Goal: Information Seeking & Learning: Learn about a topic

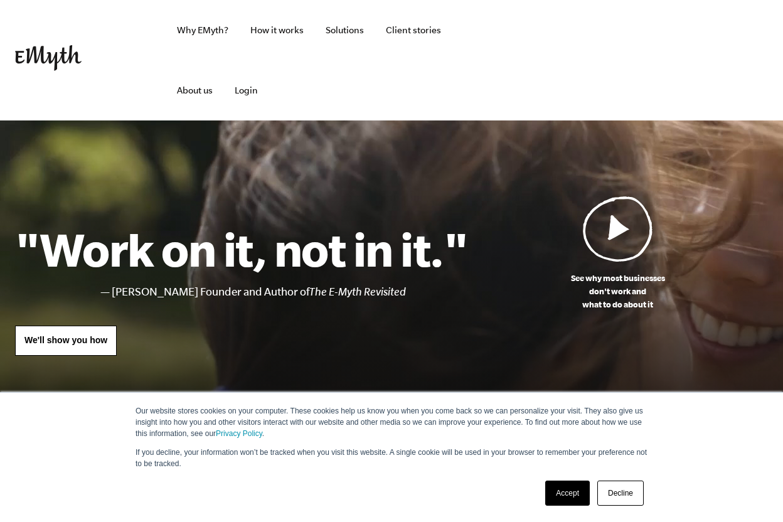
click at [553, 492] on link "Accept" at bounding box center [567, 493] width 45 height 25
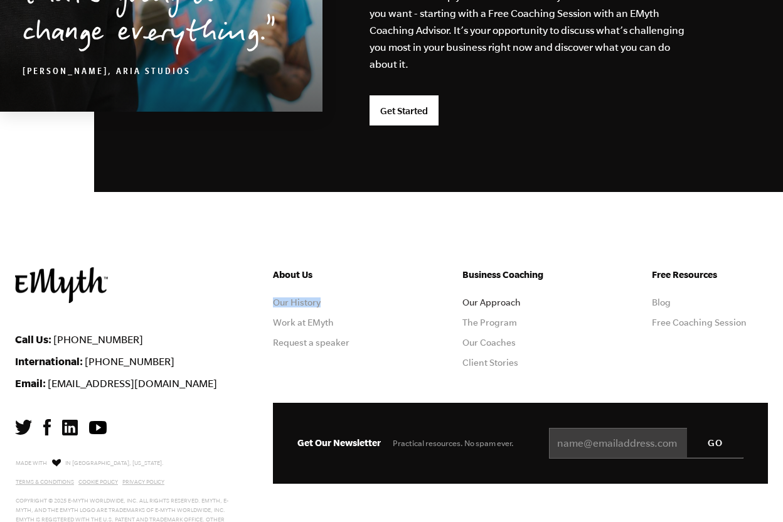
scroll to position [3355, 0]
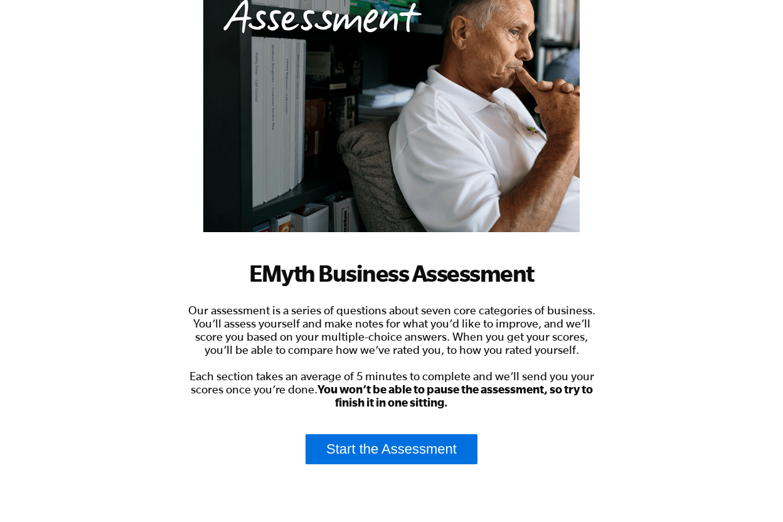
scroll to position [146, 0]
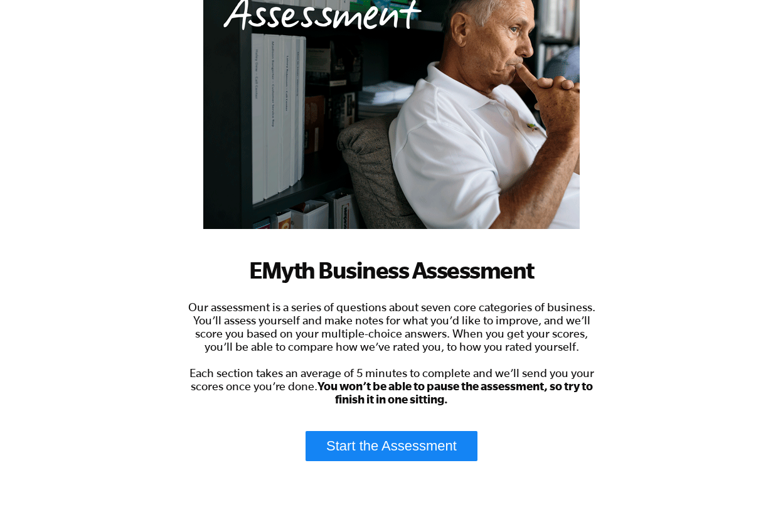
click at [327, 436] on link "Start the Assessment" at bounding box center [392, 446] width 172 height 30
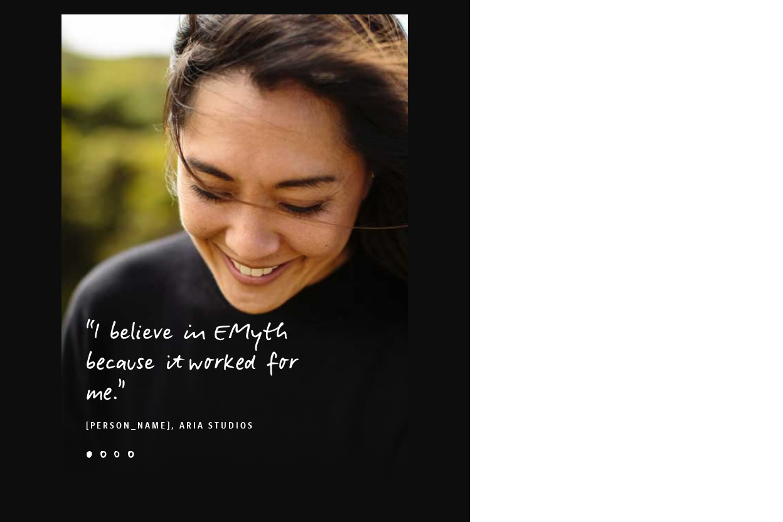
scroll to position [1973, 0]
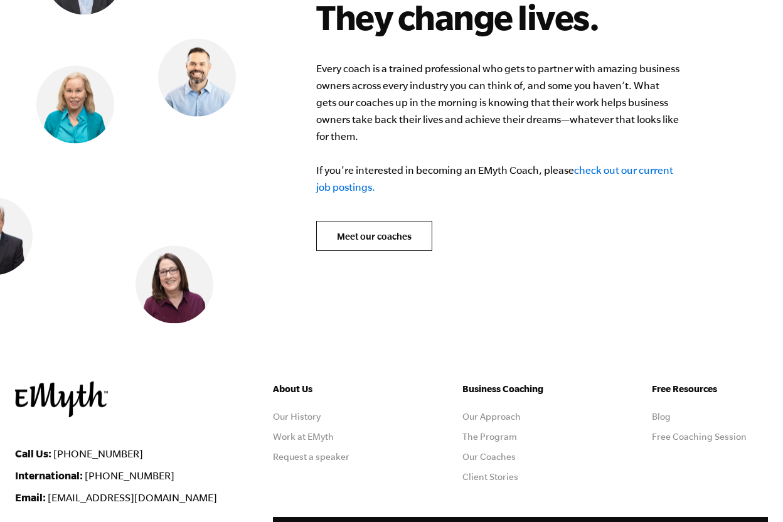
scroll to position [5243, 0]
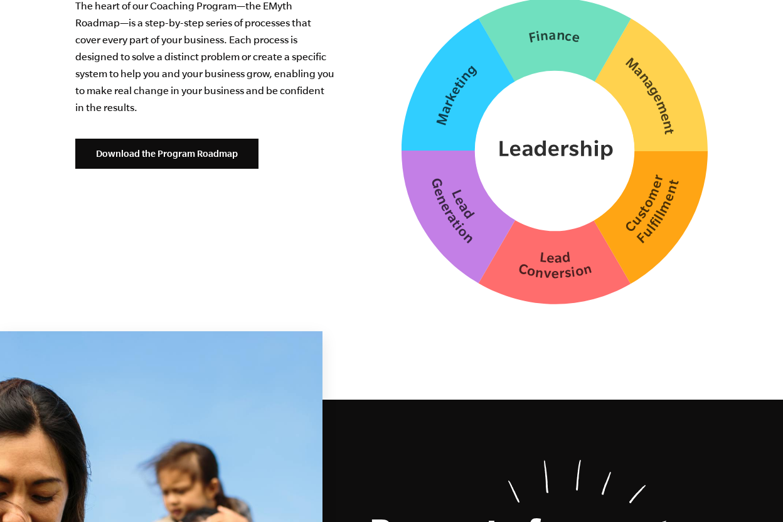
scroll to position [3310, 0]
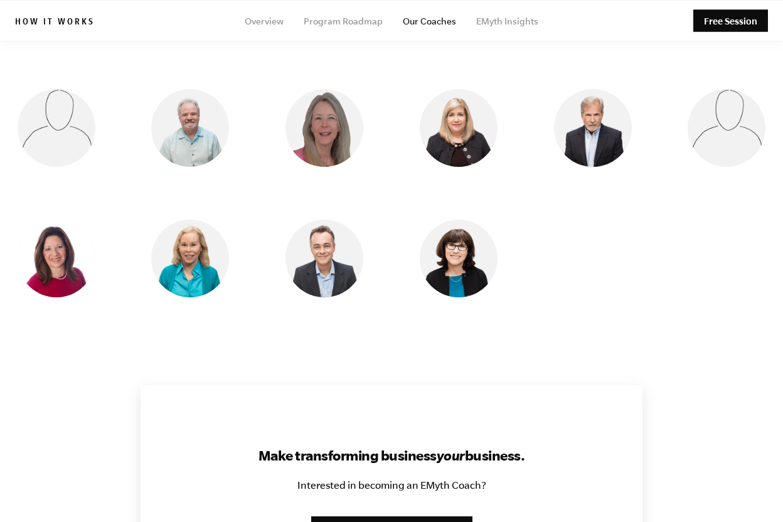
scroll to position [1177, 0]
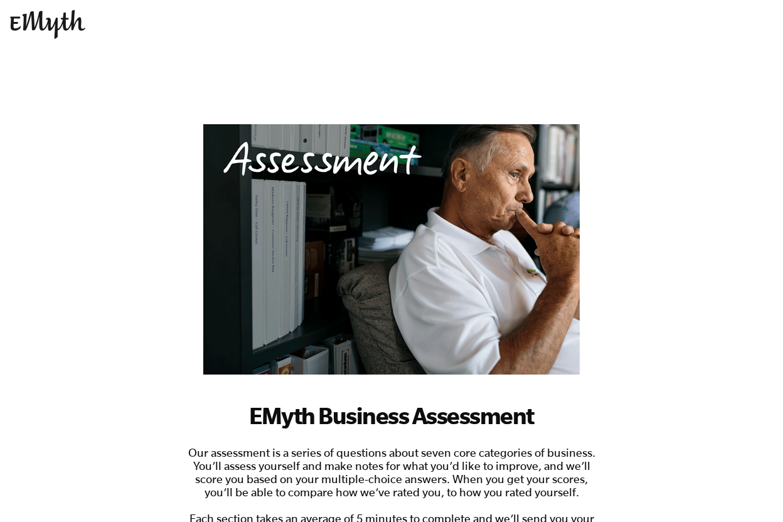
scroll to position [223, 0]
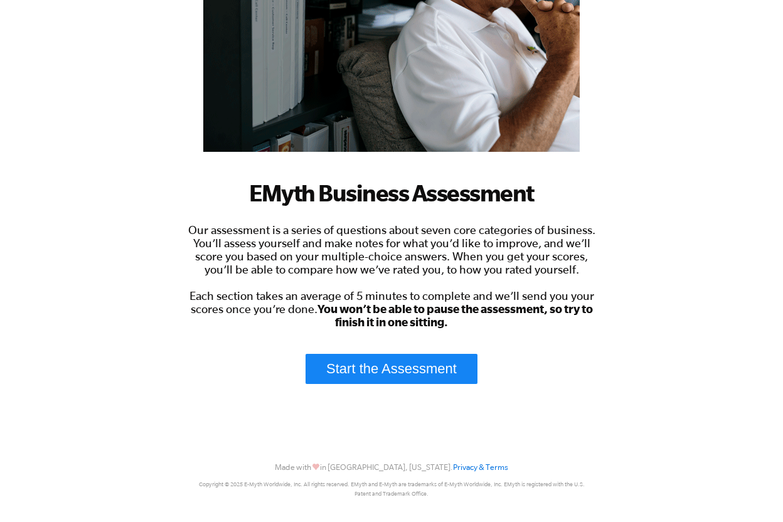
click at [450, 357] on link "Start the Assessment" at bounding box center [392, 369] width 172 height 30
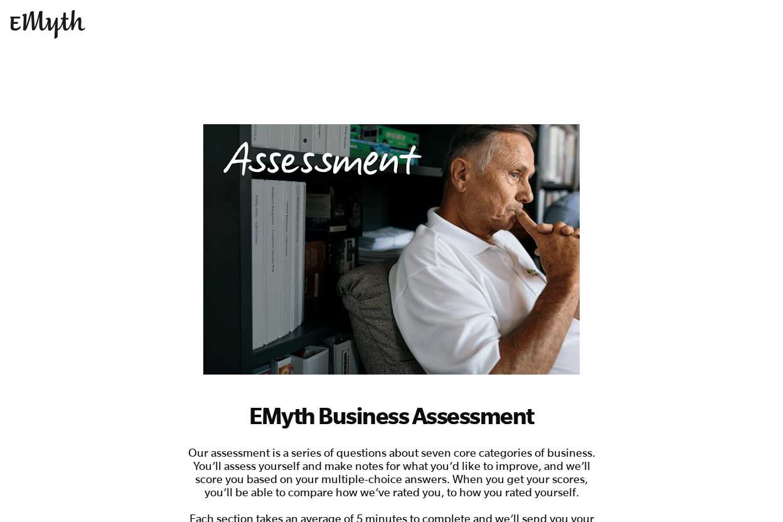
scroll to position [223, 0]
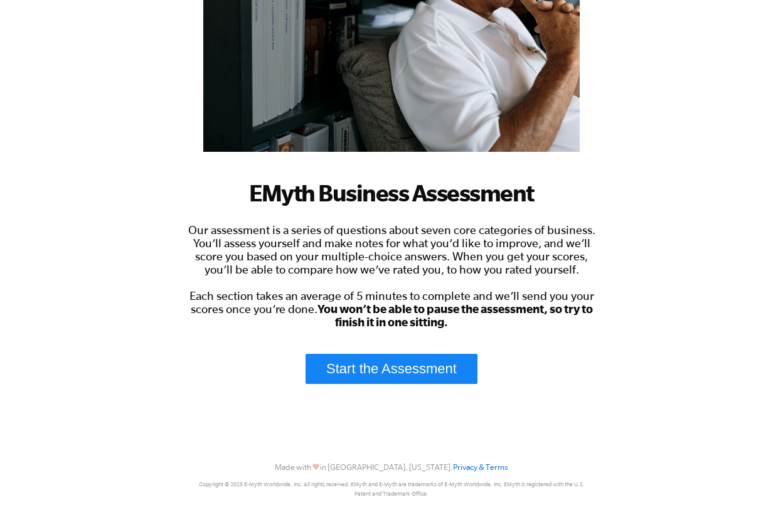
click at [329, 360] on link "Start the Assessment" at bounding box center [392, 369] width 172 height 30
